Goal: Task Accomplishment & Management: Complete application form

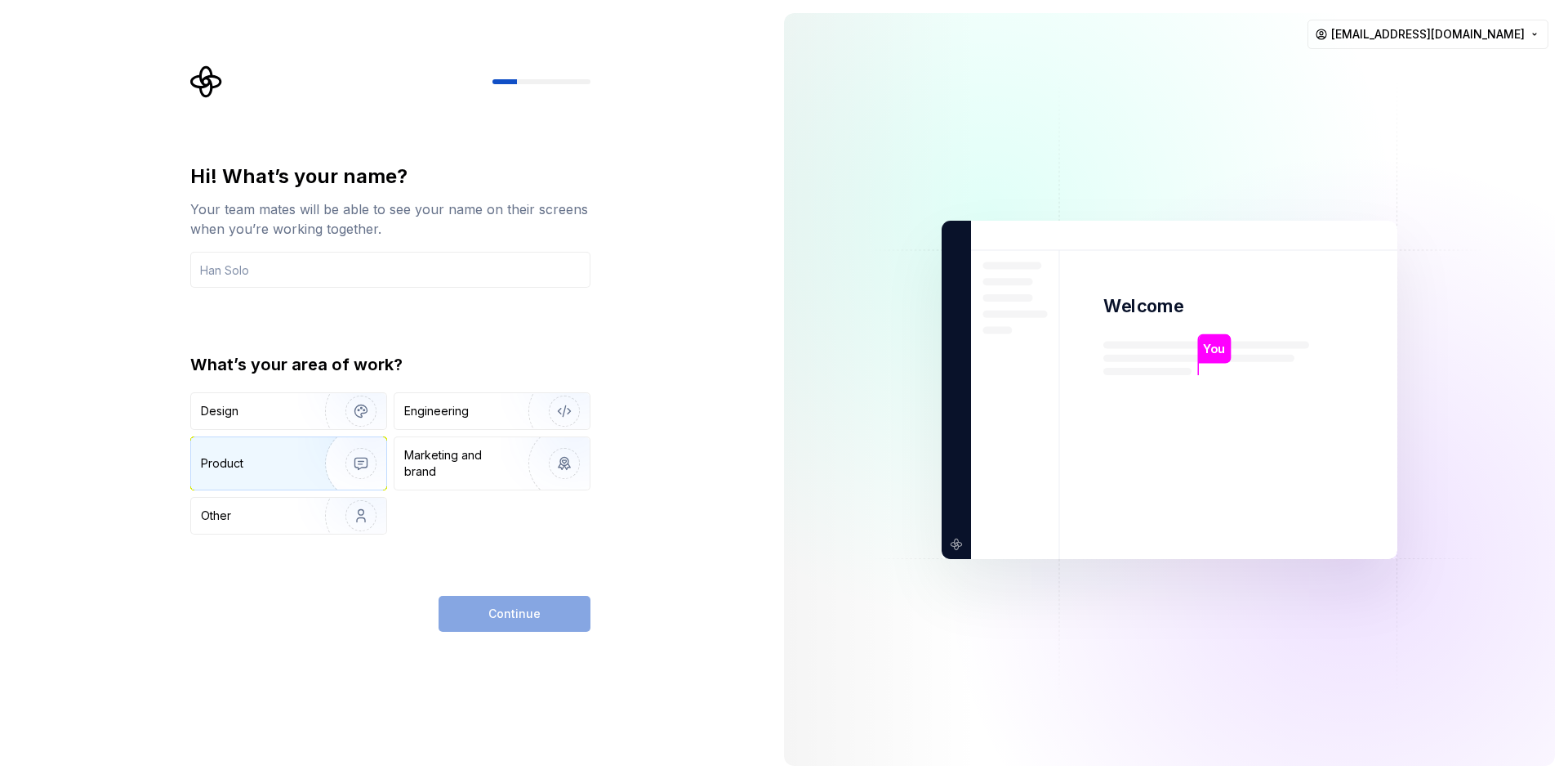
click at [286, 474] on div "Product" at bounding box center [289, 464] width 195 height 53
click at [329, 420] on img "button" at bounding box center [350, 411] width 105 height 110
click at [298, 458] on div "Product" at bounding box center [289, 464] width 195 height 53
click at [433, 416] on div "Engineering" at bounding box center [436, 412] width 64 height 17
click at [269, 477] on div "Product" at bounding box center [289, 464] width 195 height 53
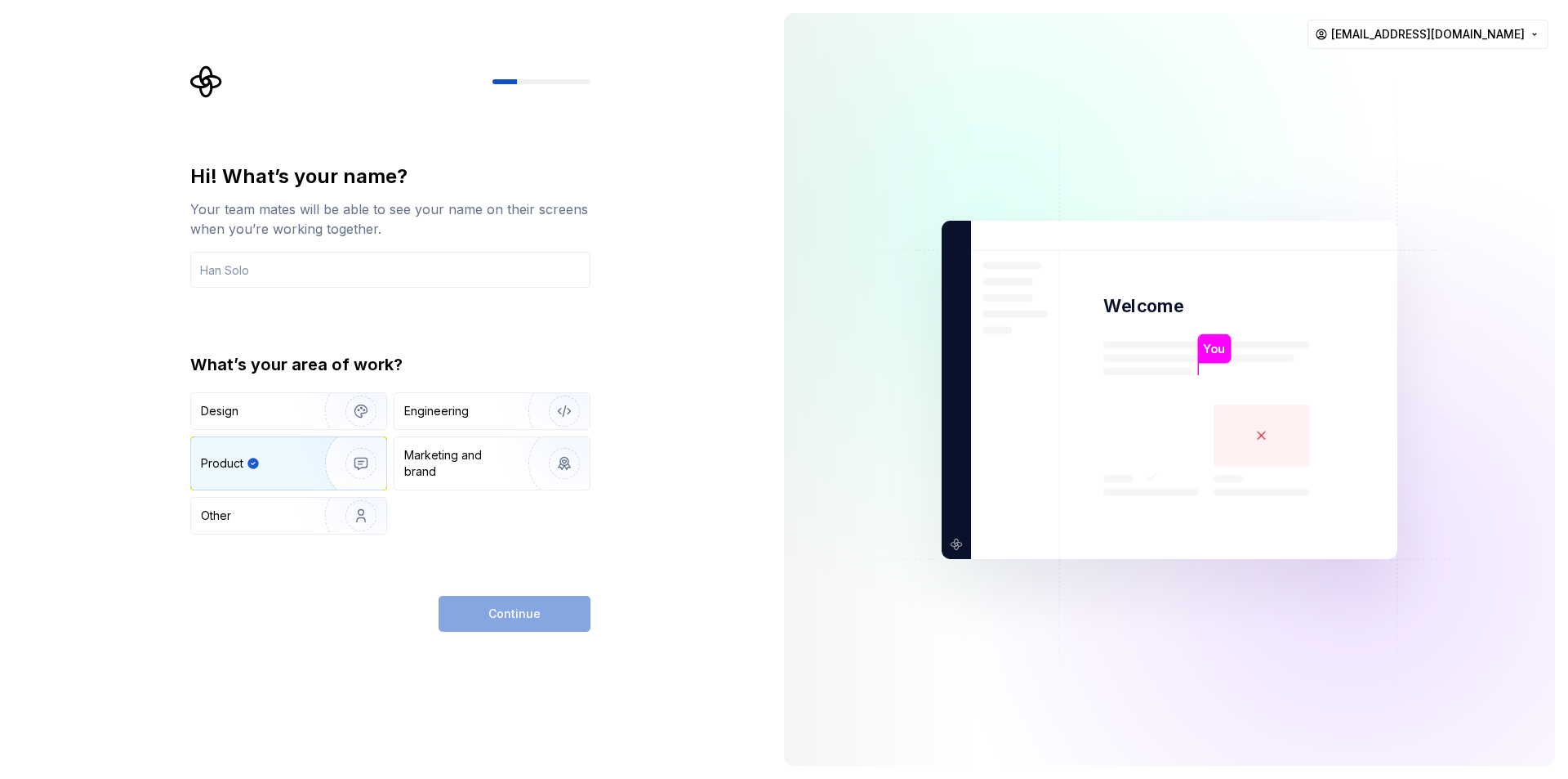
click at [531, 648] on div "Hi! What’s your name? Your team mates will be able to see your name on their sc…" at bounding box center [386, 389] width 771 height 779
click at [527, 622] on div "Continue" at bounding box center [514, 613] width 152 height 36
click at [269, 283] on input "text" at bounding box center [391, 269] width 401 height 36
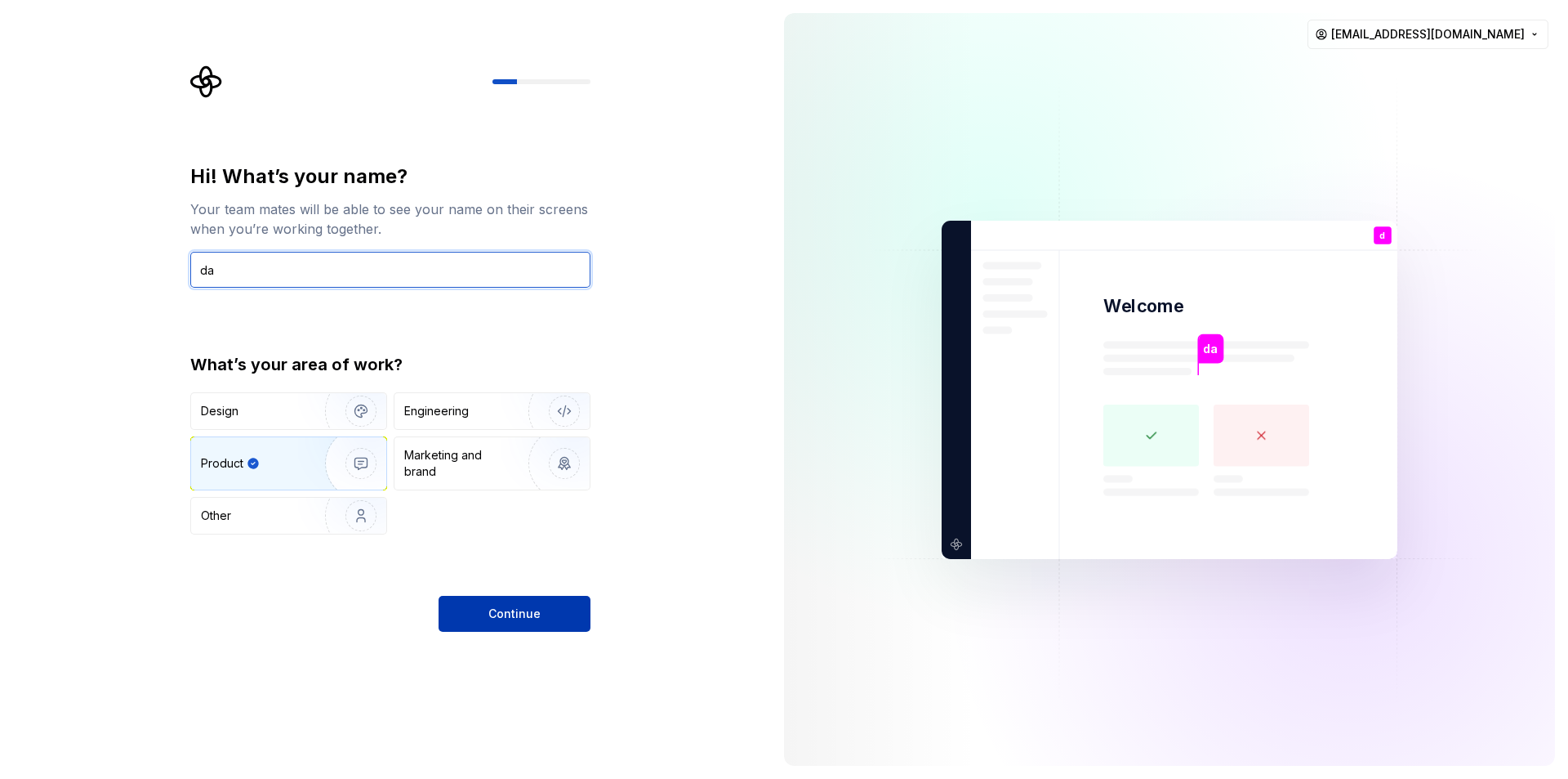
type input "da"
click at [543, 631] on button "Continue" at bounding box center [514, 613] width 152 height 36
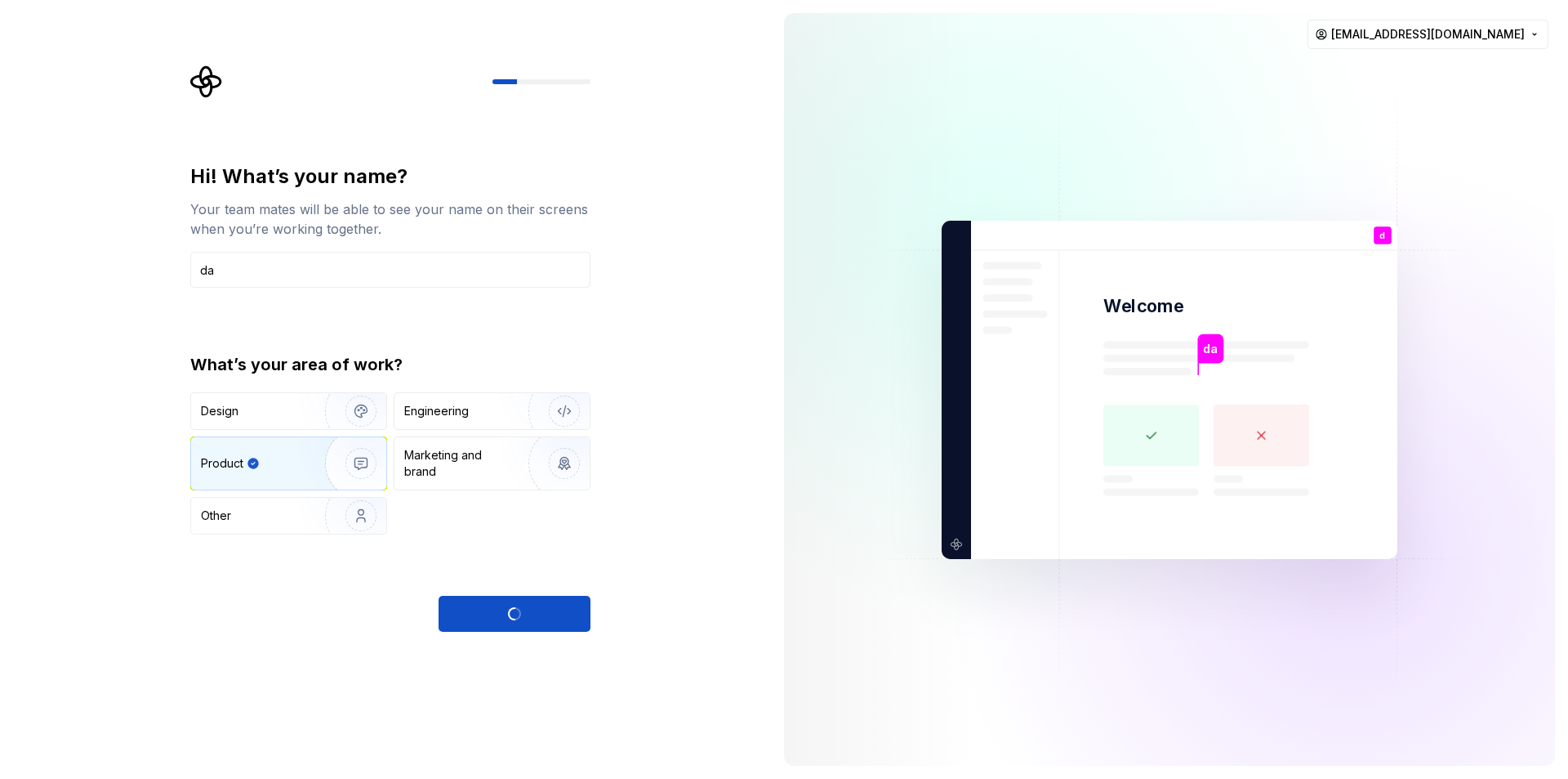
click at [536, 618] on div "Continue" at bounding box center [514, 613] width 152 height 36
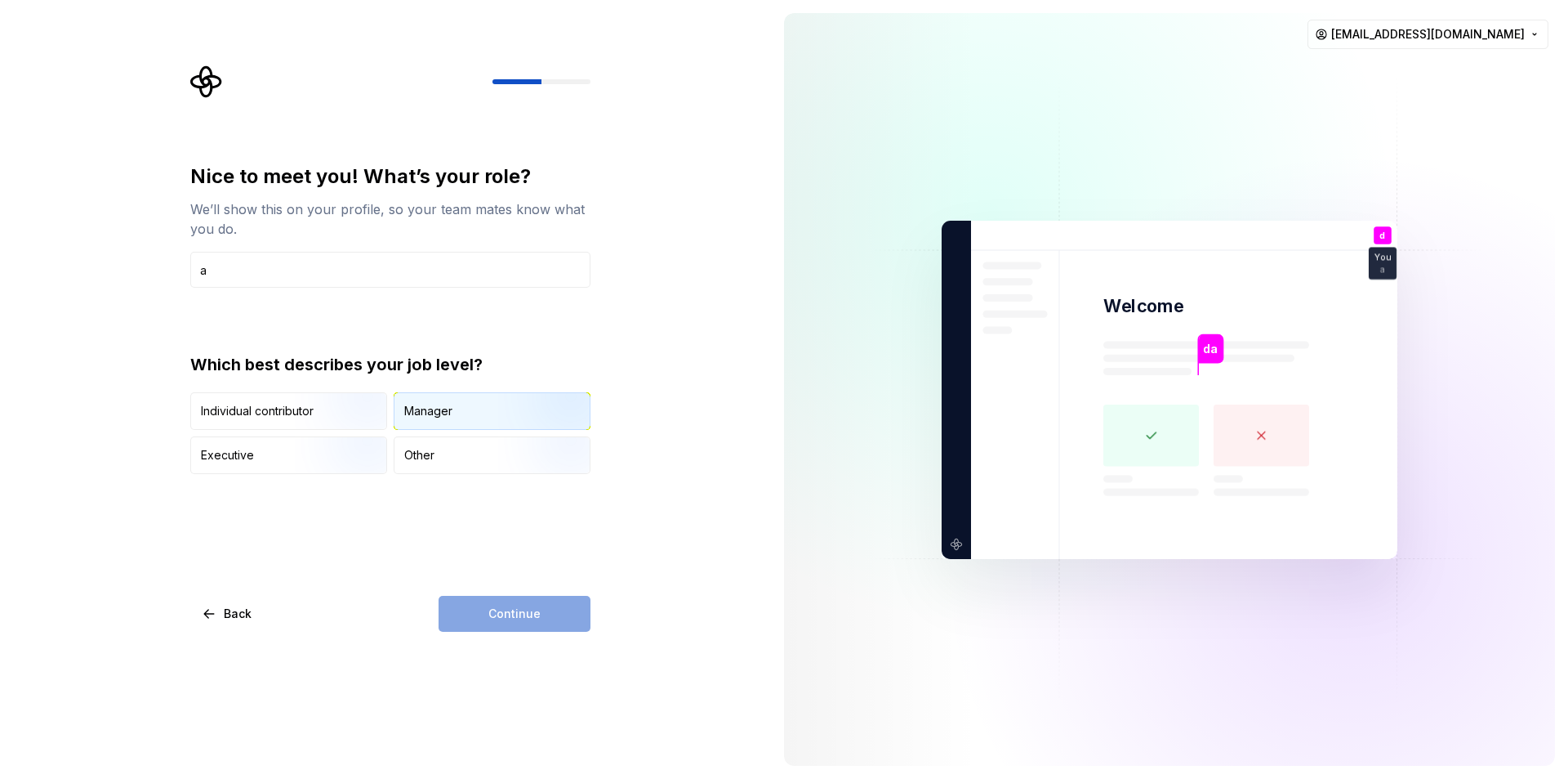
click at [416, 419] on div "Manager" at bounding box center [492, 411] width 195 height 36
click at [483, 622] on button "Continue" at bounding box center [514, 613] width 152 height 36
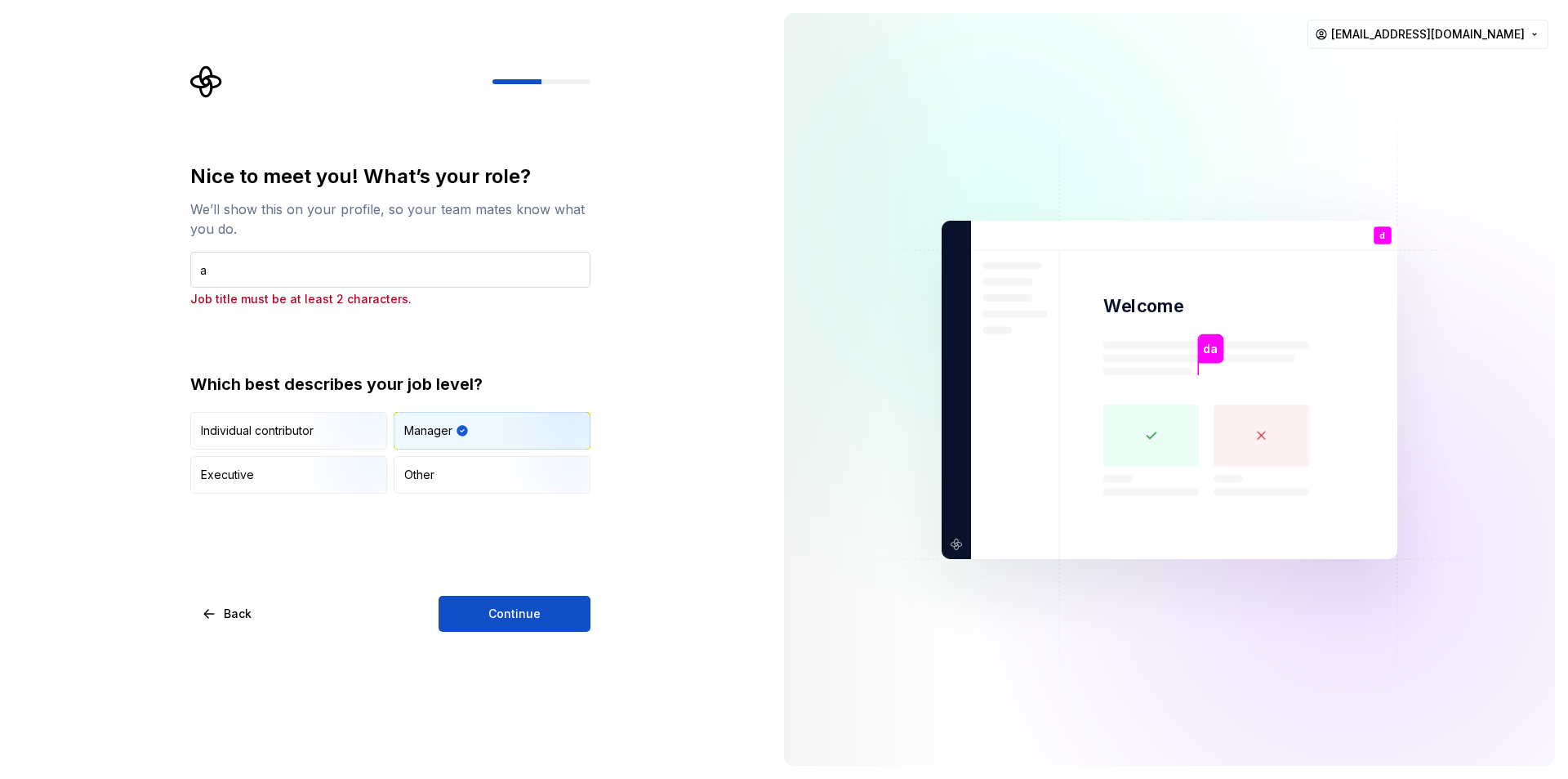
click at [274, 261] on input "a" at bounding box center [391, 269] width 401 height 36
type input "ada"
click at [484, 592] on div "Nice to meet you! What’s your role? We’ll show this on your profile, so your te…" at bounding box center [391, 397] width 401 height 469
click at [489, 610] on button "Continue" at bounding box center [514, 613] width 152 height 36
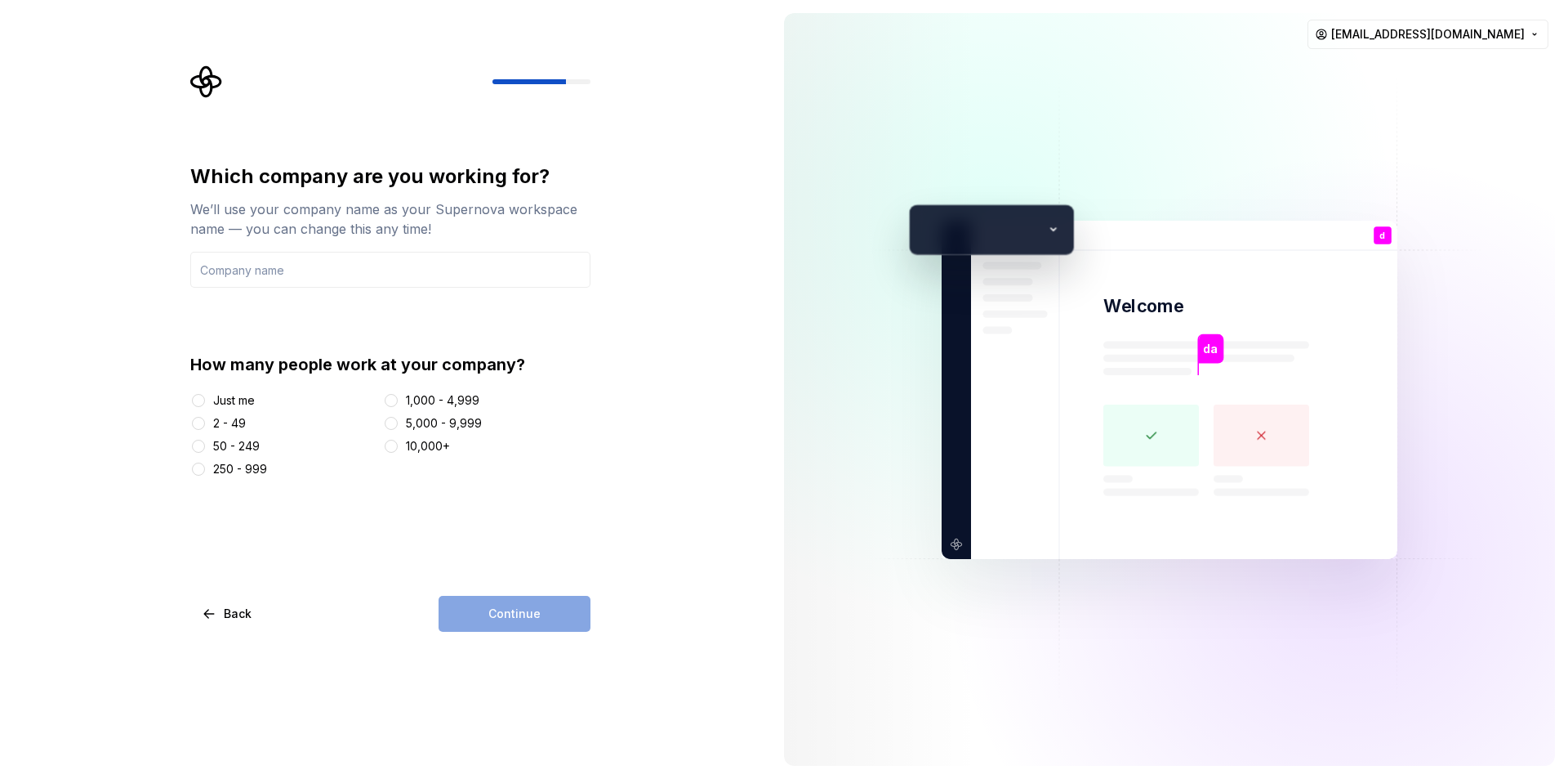
click at [218, 398] on div "Just me" at bounding box center [234, 401] width 42 height 17
click at [205, 398] on button "Just me" at bounding box center [199, 401] width 13 height 13
click at [268, 274] on input "text" at bounding box center [391, 269] width 401 height 36
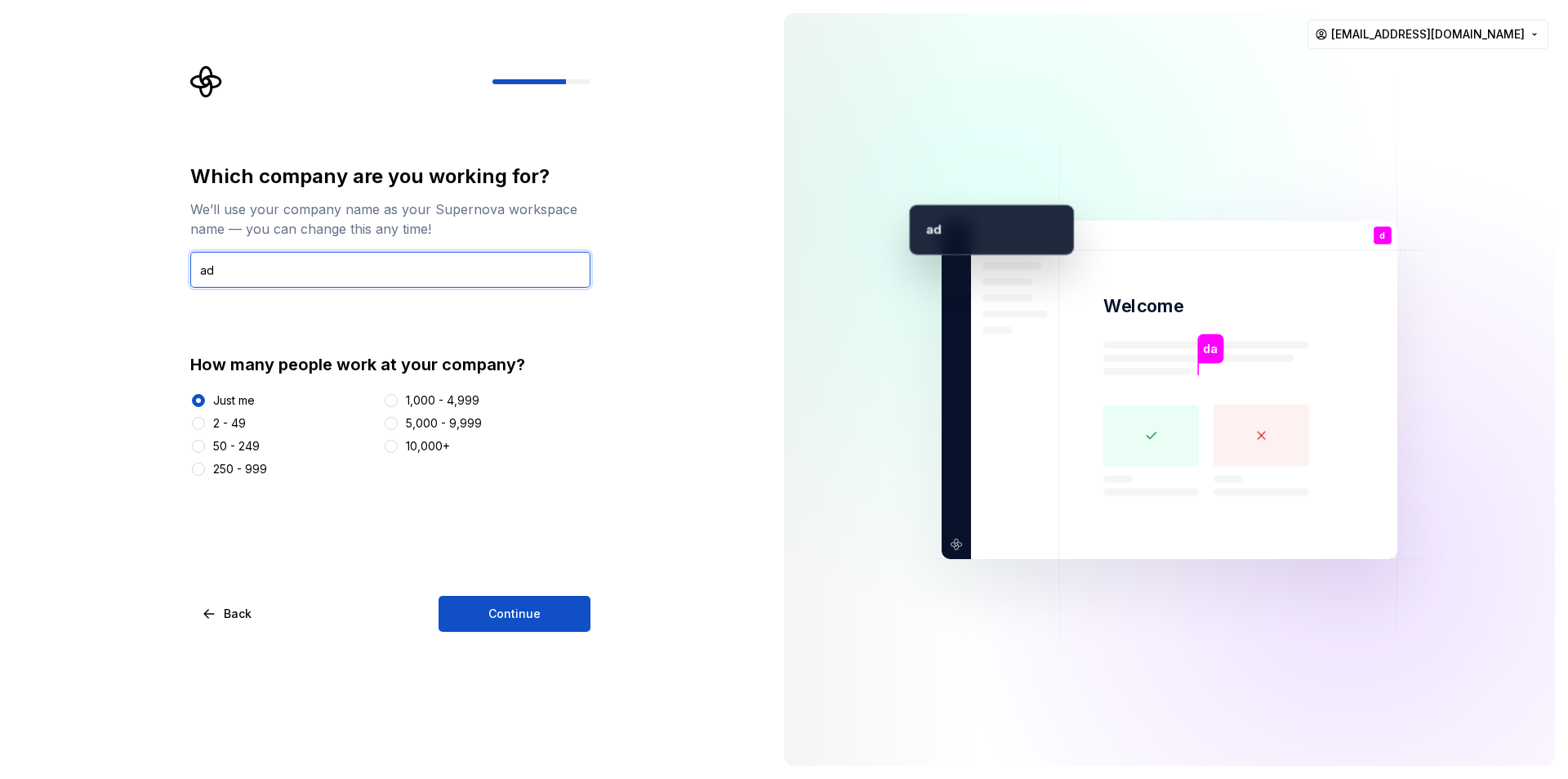
type input "ad"
click at [519, 641] on div "Which company are you working for? We’ll use your company name as your Supernov…" at bounding box center [386, 389] width 771 height 779
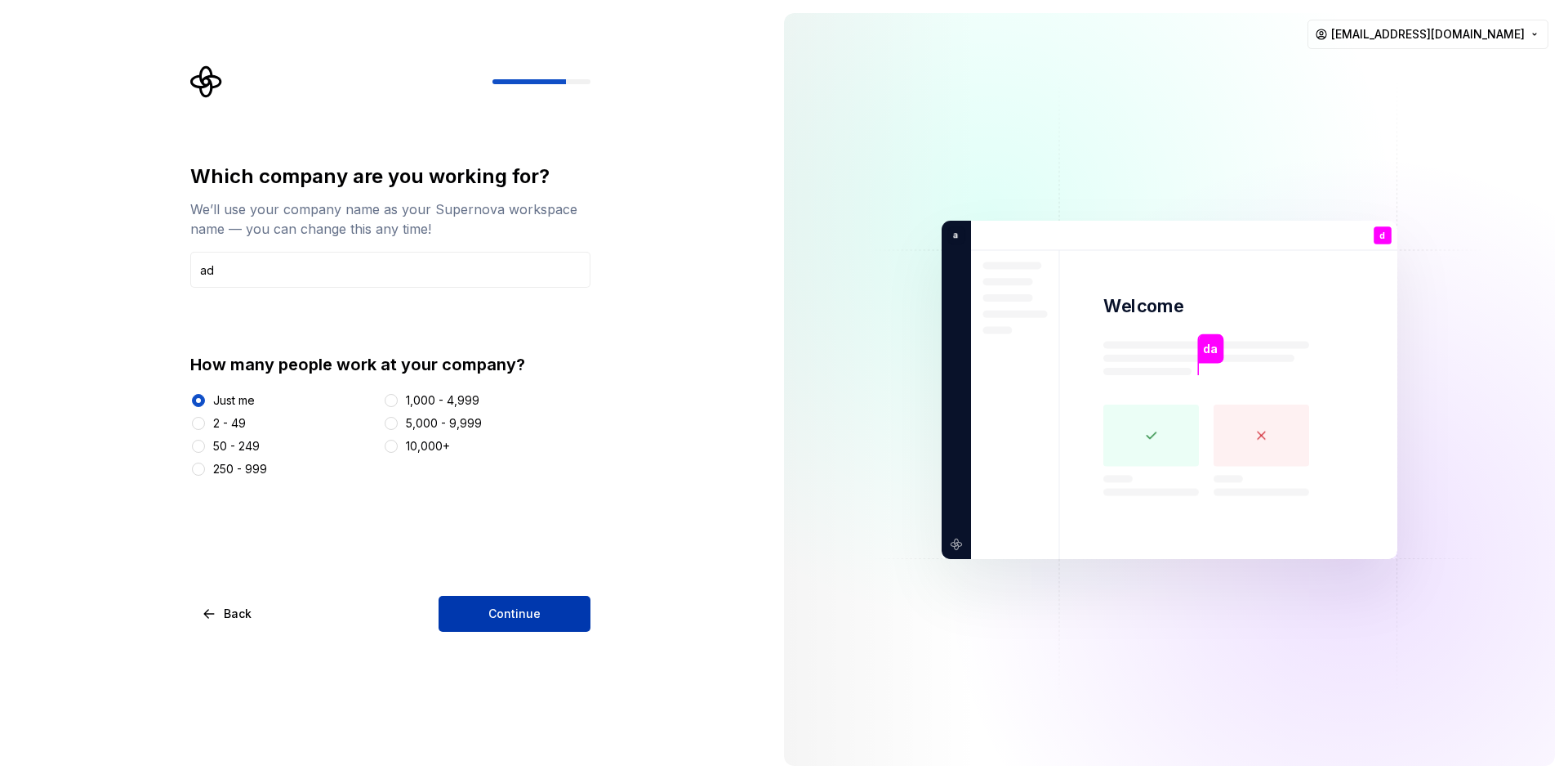
click at [521, 618] on span "Continue" at bounding box center [514, 614] width 53 height 17
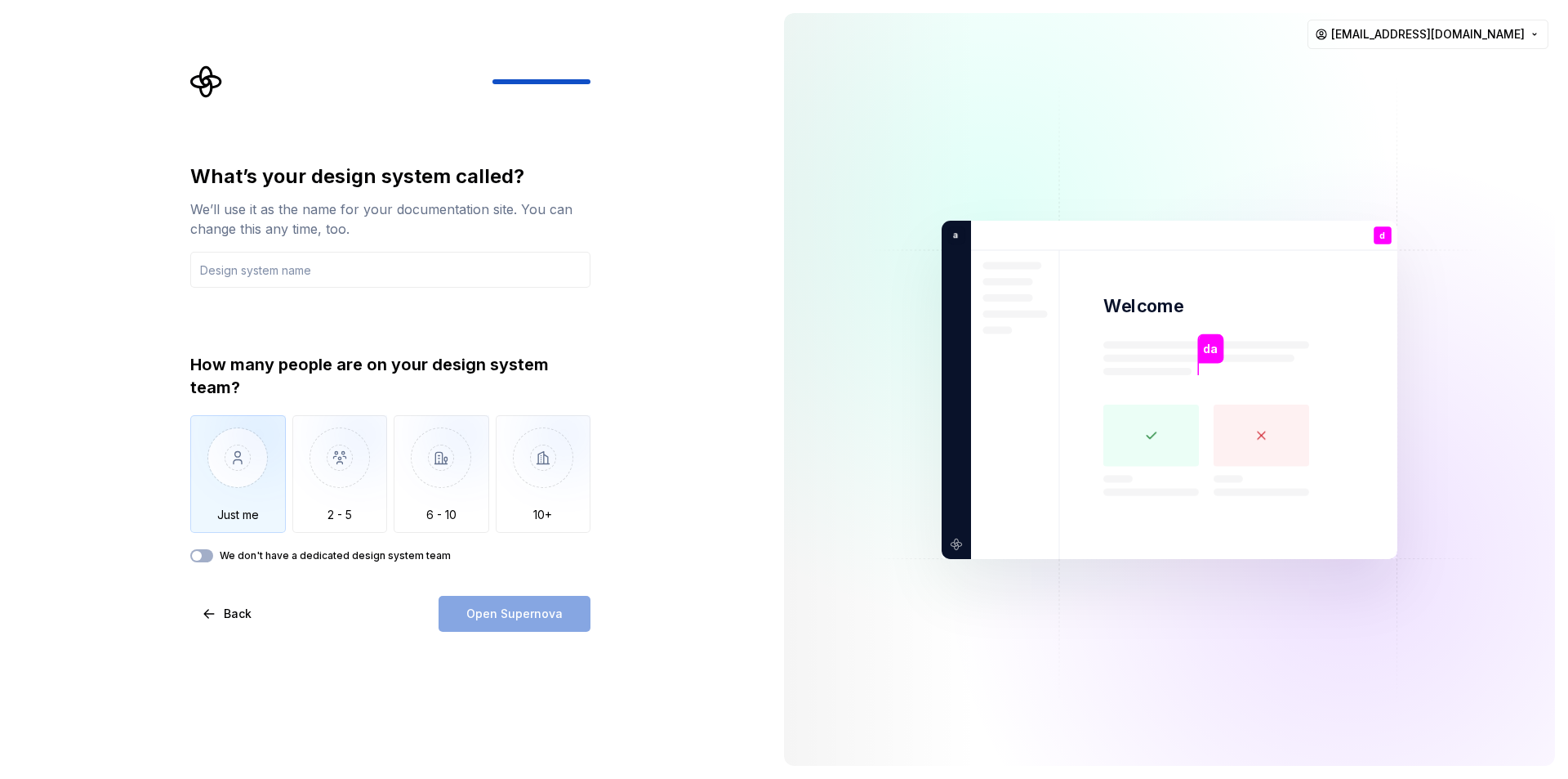
click at [243, 485] on img "button" at bounding box center [238, 469] width 95 height 110
click at [318, 269] on input "text" at bounding box center [391, 269] width 401 height 36
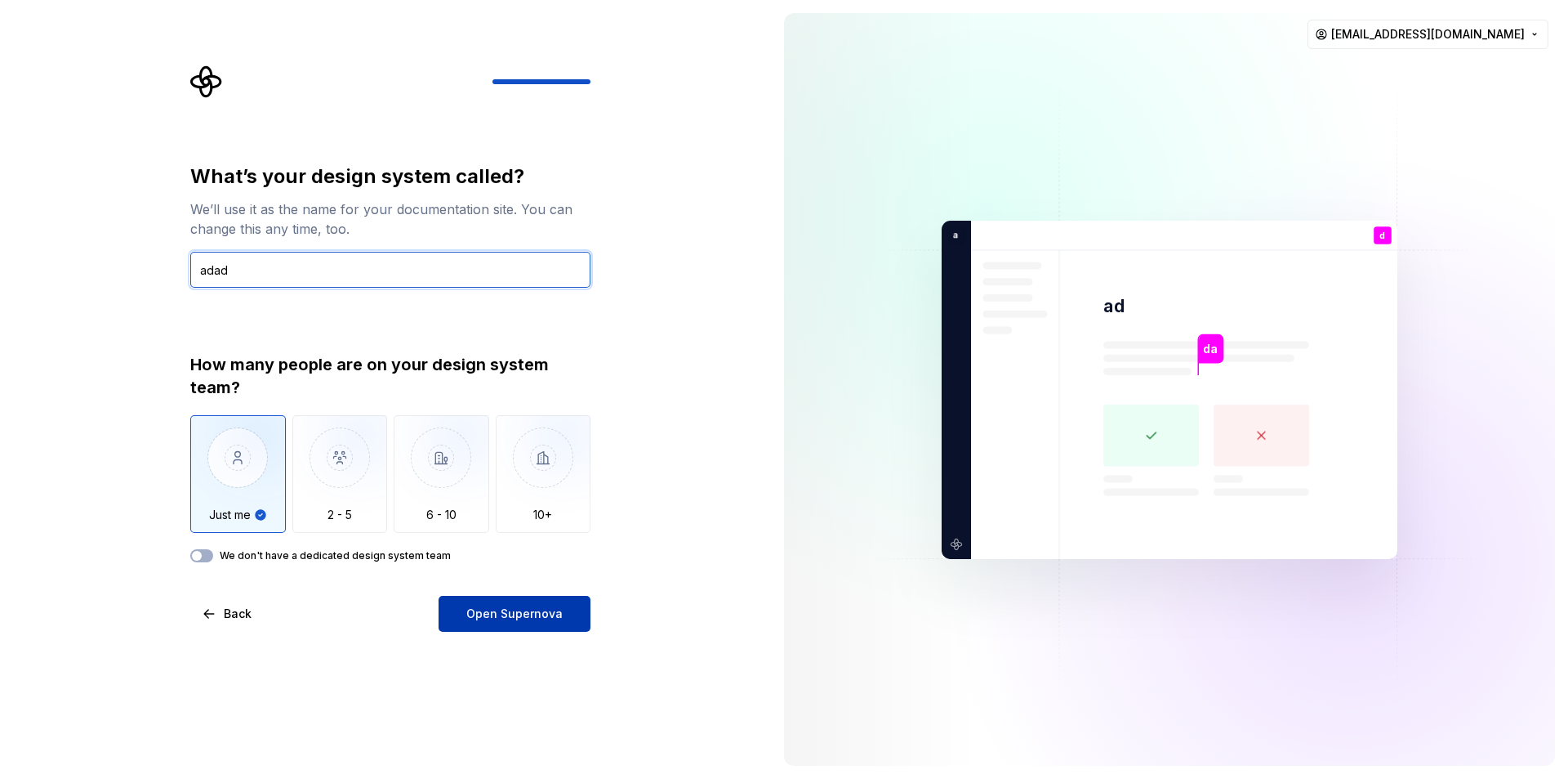
type input "adad"
click at [542, 617] on span "Open Supernova" at bounding box center [514, 614] width 96 height 17
